Goal: Task Accomplishment & Management: Manage account settings

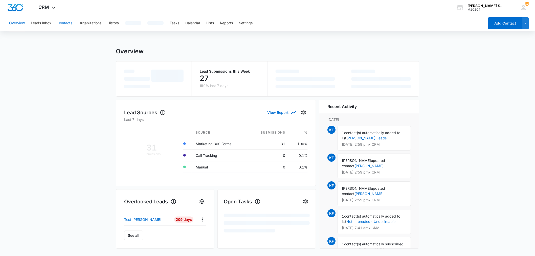
click at [67, 24] on button "Contacts" at bounding box center [64, 23] width 15 height 16
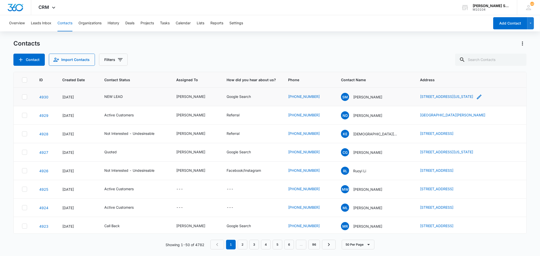
drag, startPoint x: 408, startPoint y: 96, endPoint x: 479, endPoint y: 99, distance: 70.4
click at [479, 99] on td "[STREET_ADDRESS][US_STATE]" at bounding box center [470, 97] width 112 height 18
copy link "[STREET_ADDRESS][US_STATE]"
click at [367, 97] on p "[PERSON_NAME]" at bounding box center [367, 96] width 29 height 5
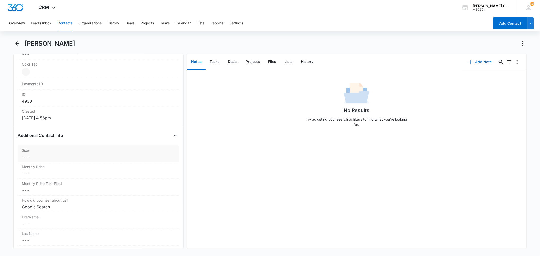
scroll to position [309, 0]
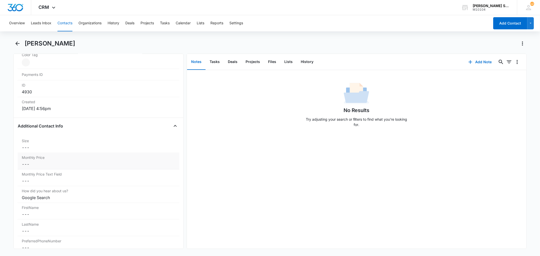
click at [43, 164] on dd "Cancel Save Changes ---" at bounding box center [98, 164] width 153 height 6
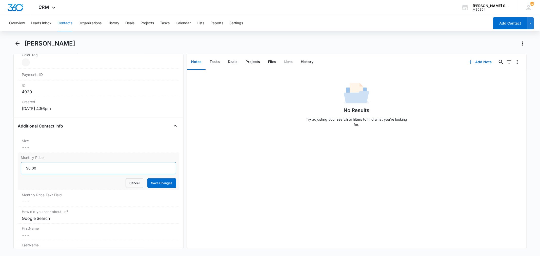
click at [44, 167] on input "Monthly Price" at bounding box center [98, 168] width 155 height 12
type input "$66.75"
click at [147, 178] on button "Save Changes" at bounding box center [161, 183] width 29 height 10
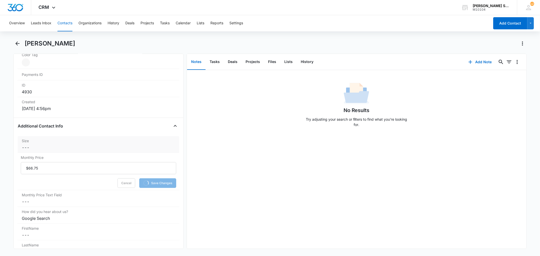
click at [45, 148] on dd "Cancel Save Changes ---" at bounding box center [98, 147] width 153 height 6
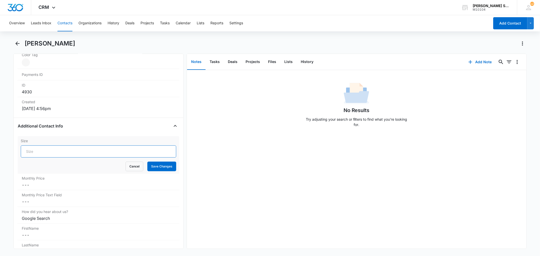
click at [45, 150] on input "Size" at bounding box center [98, 152] width 155 height 12
type input "10"
click at [147, 162] on button "Save Changes" at bounding box center [161, 167] width 29 height 10
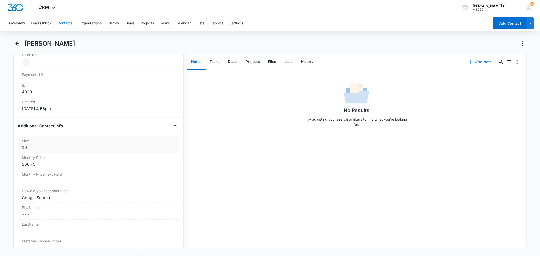
click at [479, 62] on button "Add Note" at bounding box center [480, 62] width 34 height 12
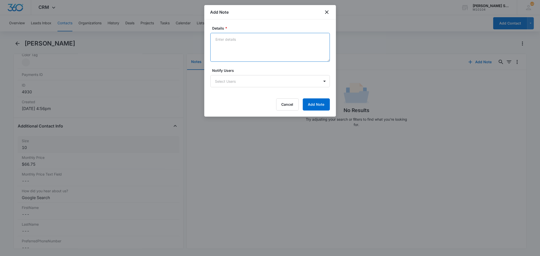
click at [246, 51] on textarea "Details *" at bounding box center [269, 47] width 119 height 29
type textarea "vb3 89"
click at [307, 107] on button "Add Note" at bounding box center [316, 104] width 27 height 12
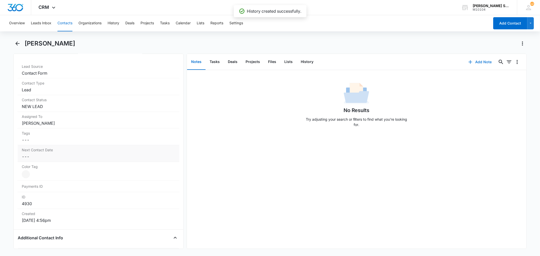
scroll to position [197, 0]
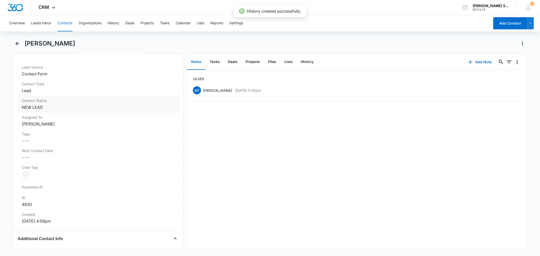
click at [46, 107] on dd "Cancel Save Changes NEW LEAD" at bounding box center [98, 107] width 153 height 6
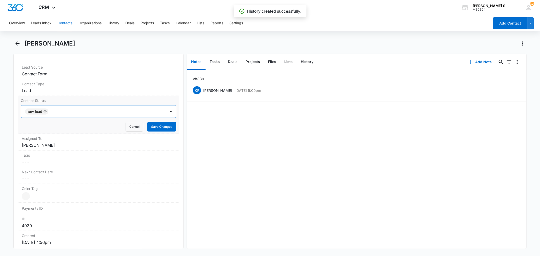
click at [45, 112] on icon "Remove NEW LEAD" at bounding box center [45, 112] width 4 height 4
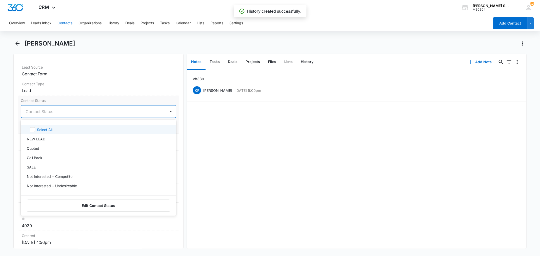
click at [45, 112] on div at bounding box center [92, 111] width 133 height 7
click at [39, 147] on div "Quoted" at bounding box center [98, 148] width 142 height 5
click at [69, 103] on label "Contact Status" at bounding box center [98, 100] width 155 height 5
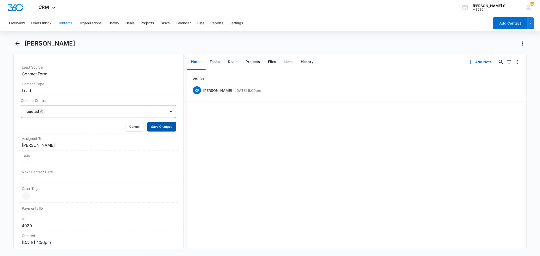
click at [147, 128] on button "Save Changes" at bounding box center [161, 127] width 29 height 10
click at [59, 145] on dd "Cancel Save Changes [PERSON_NAME]" at bounding box center [98, 145] width 153 height 6
click at [57, 151] on icon "Remove Kenneth Florman" at bounding box center [56, 150] width 4 height 4
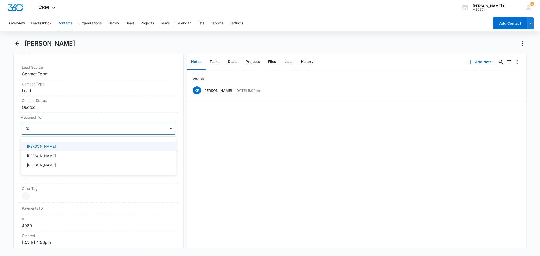
type input "[PERSON_NAME]"
click at [53, 148] on div "[PERSON_NAME]" at bounding box center [98, 146] width 142 height 5
click at [102, 118] on label "Assigned To" at bounding box center [98, 117] width 155 height 5
click at [147, 140] on button "Save Changes" at bounding box center [161, 144] width 29 height 10
